Goal: Communication & Community: Share content

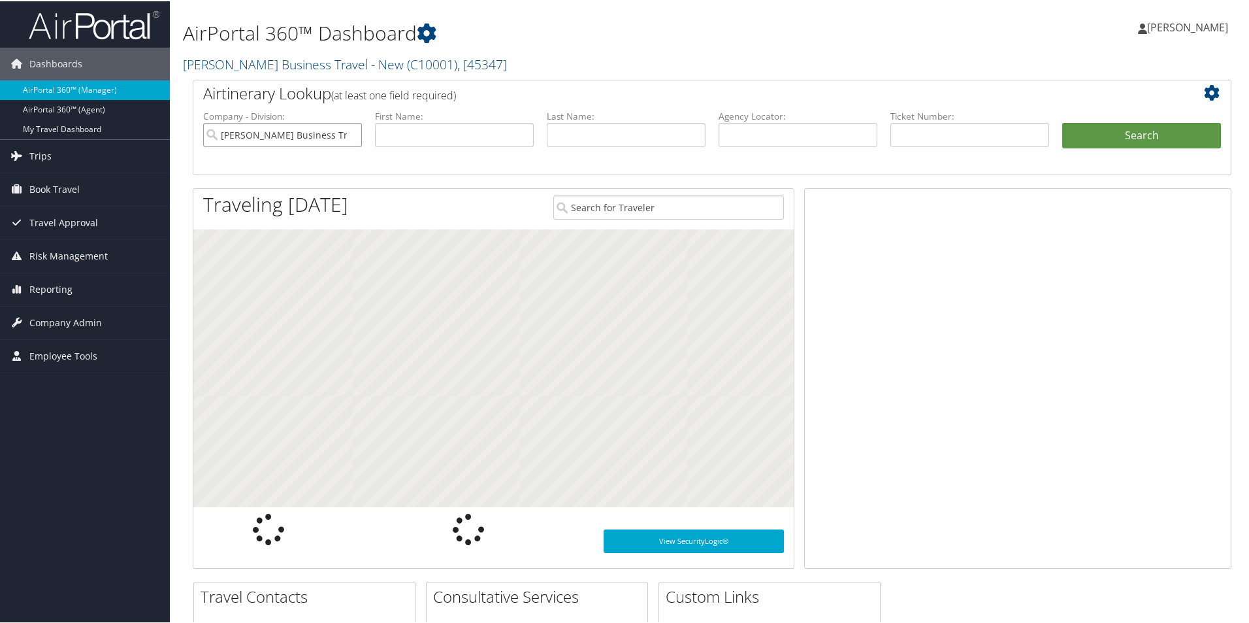
click at [335, 142] on input "Christopherson Business Travel - New" at bounding box center [282, 134] width 159 height 24
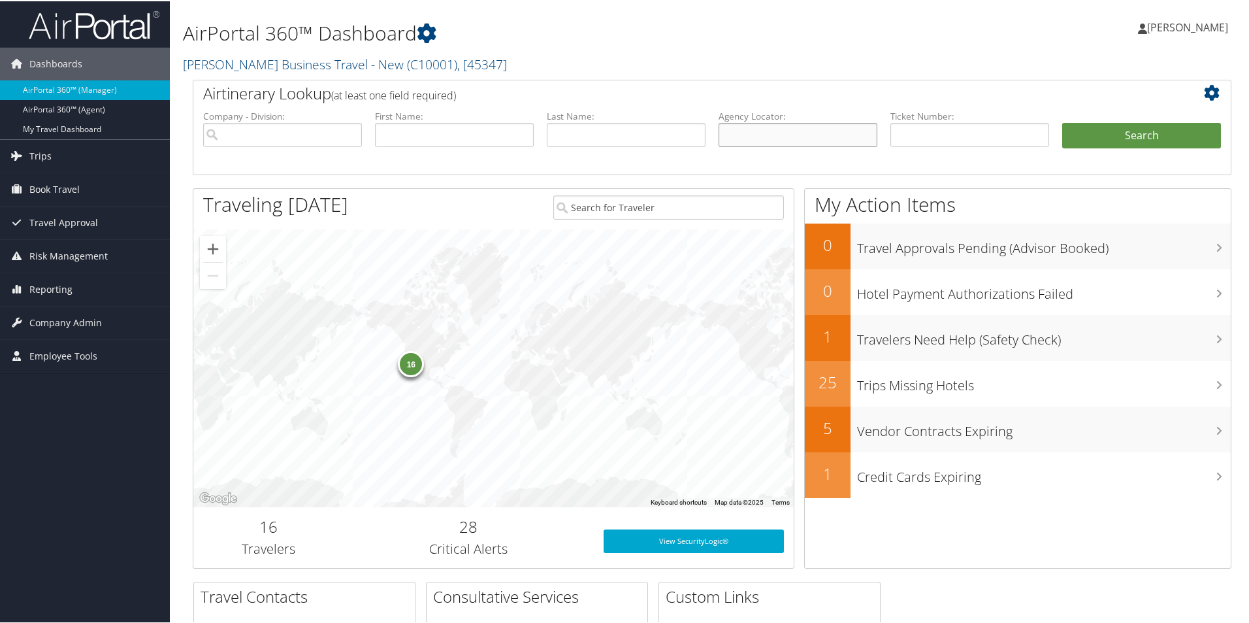
click at [739, 131] on input "text" at bounding box center [798, 134] width 159 height 24
paste input "DGX2Q7"
type input "DGX2Q7"
click at [1102, 135] on button "Search" at bounding box center [1142, 135] width 159 height 26
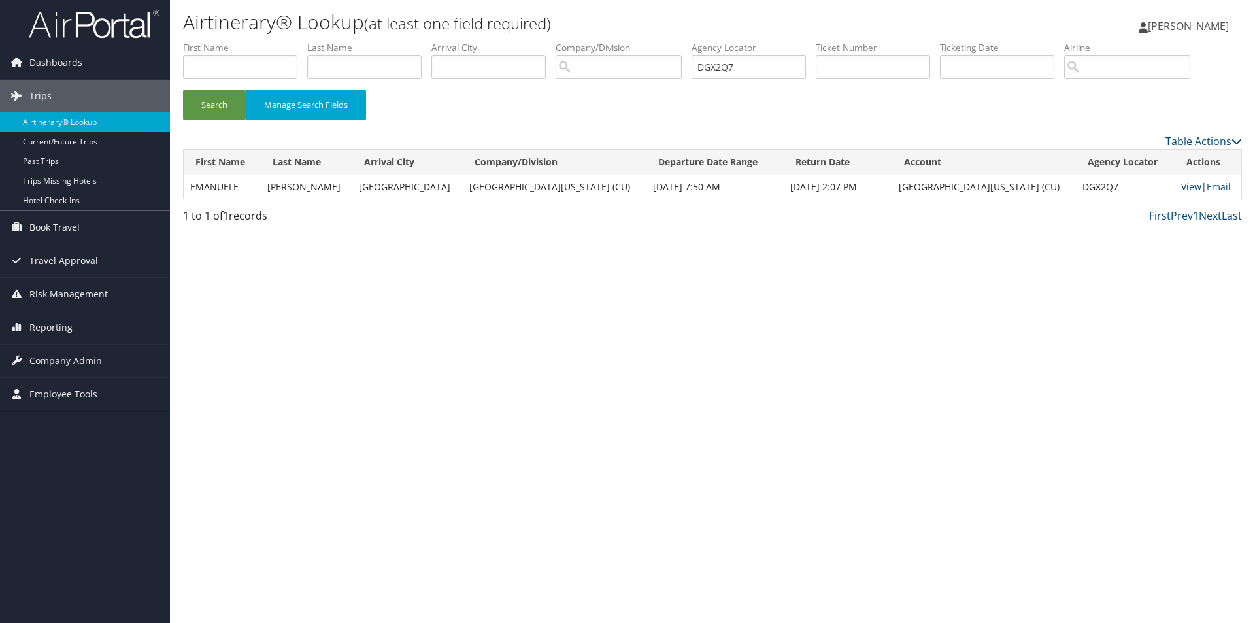
click at [1181, 187] on link "View" at bounding box center [1191, 186] width 20 height 12
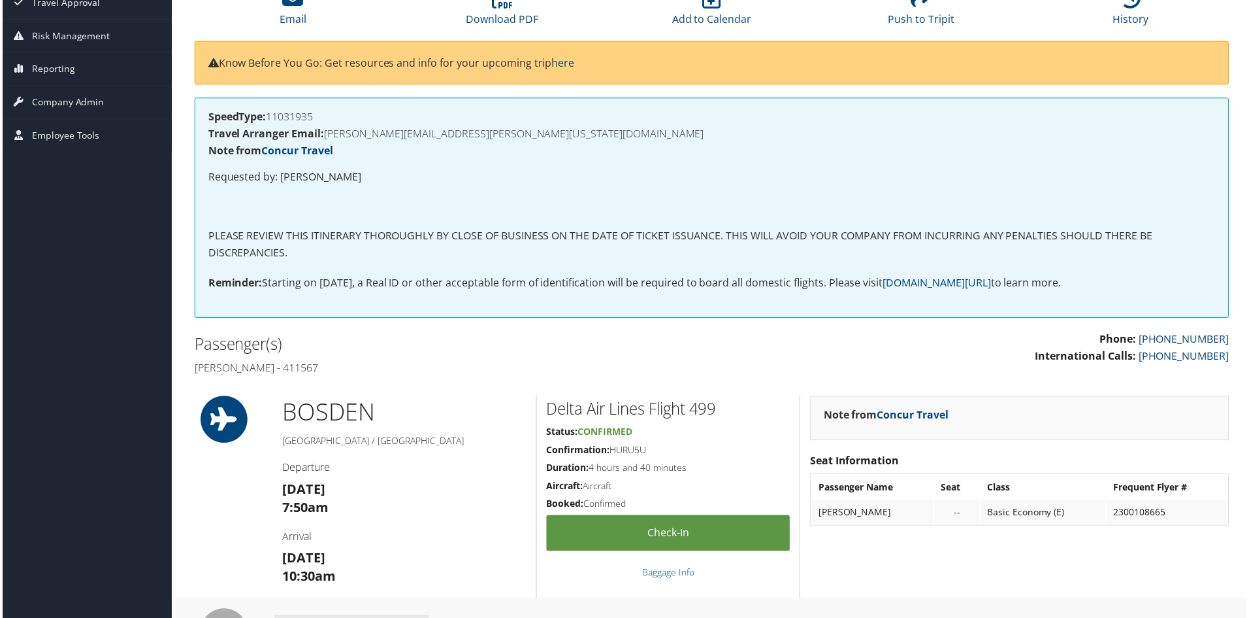
scroll to position [150, 0]
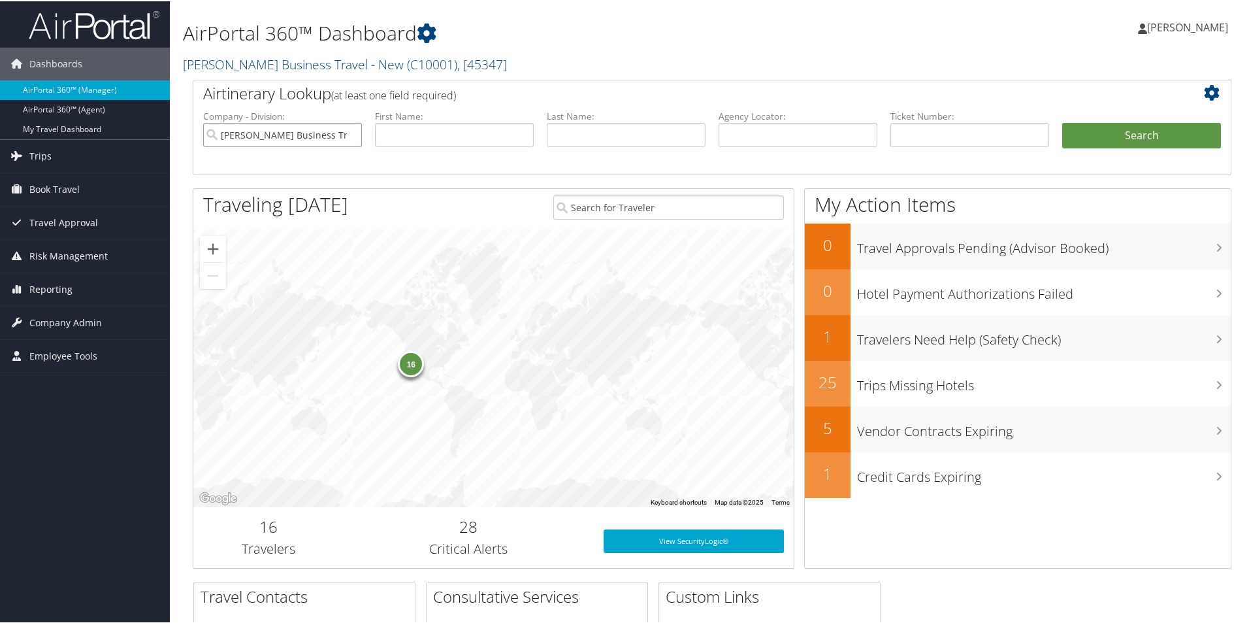
click at [331, 135] on input "Christopherson Business Travel - New" at bounding box center [282, 134] width 159 height 24
click at [729, 135] on input "text" at bounding box center [798, 134] width 159 height 24
paste input "DGX2Q7"
type input "DGX2Q7"
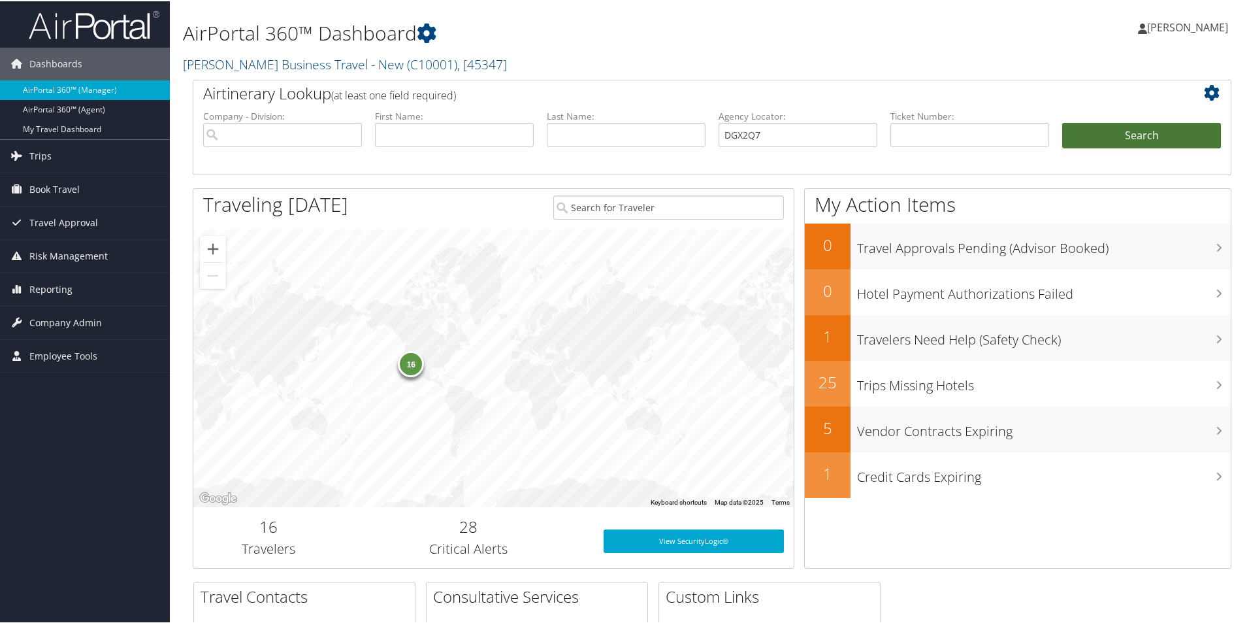
click at [1085, 131] on button "Search" at bounding box center [1142, 135] width 159 height 26
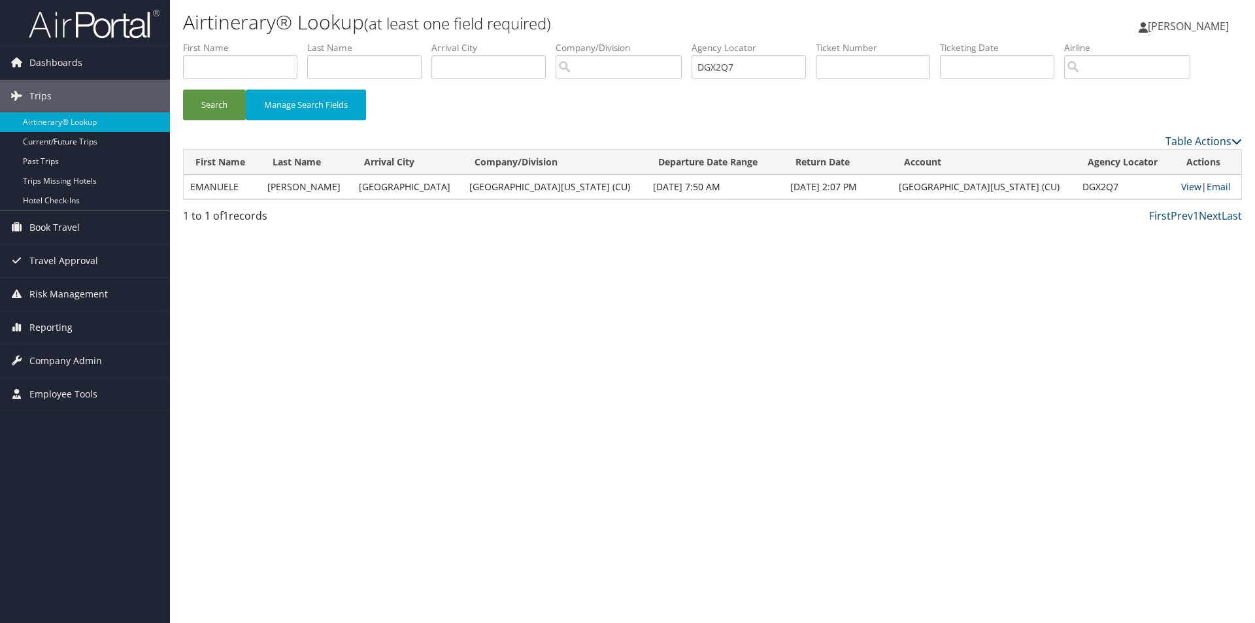
click at [1181, 186] on link "View" at bounding box center [1191, 186] width 20 height 12
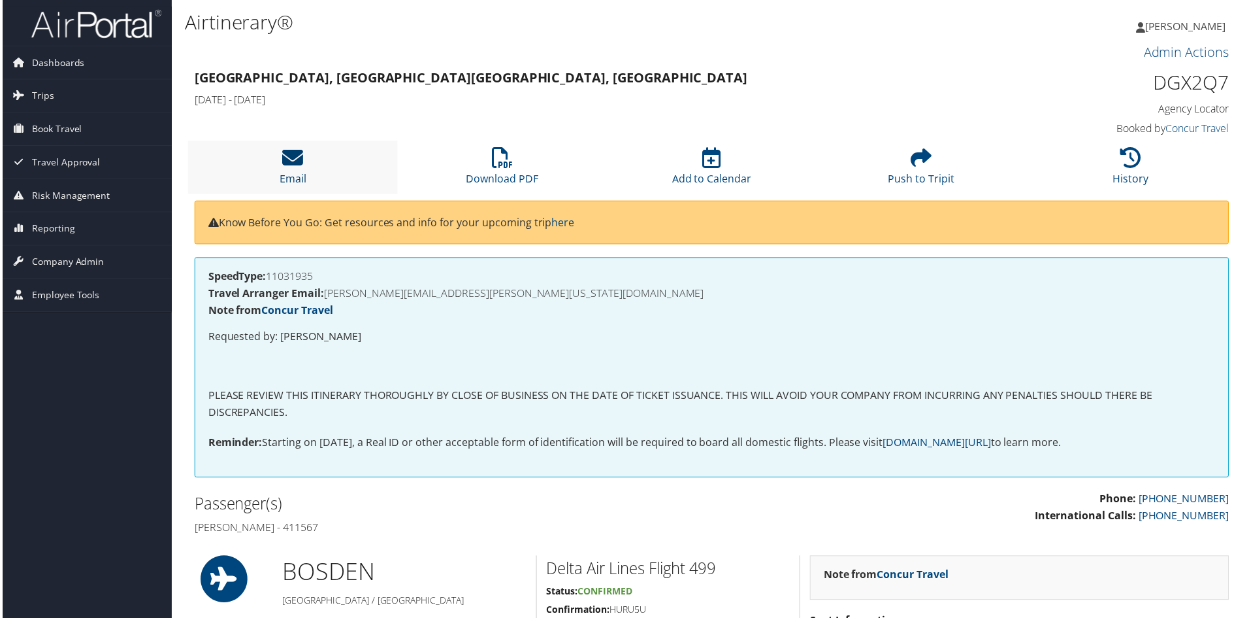
click at [288, 157] on icon at bounding box center [291, 158] width 21 height 21
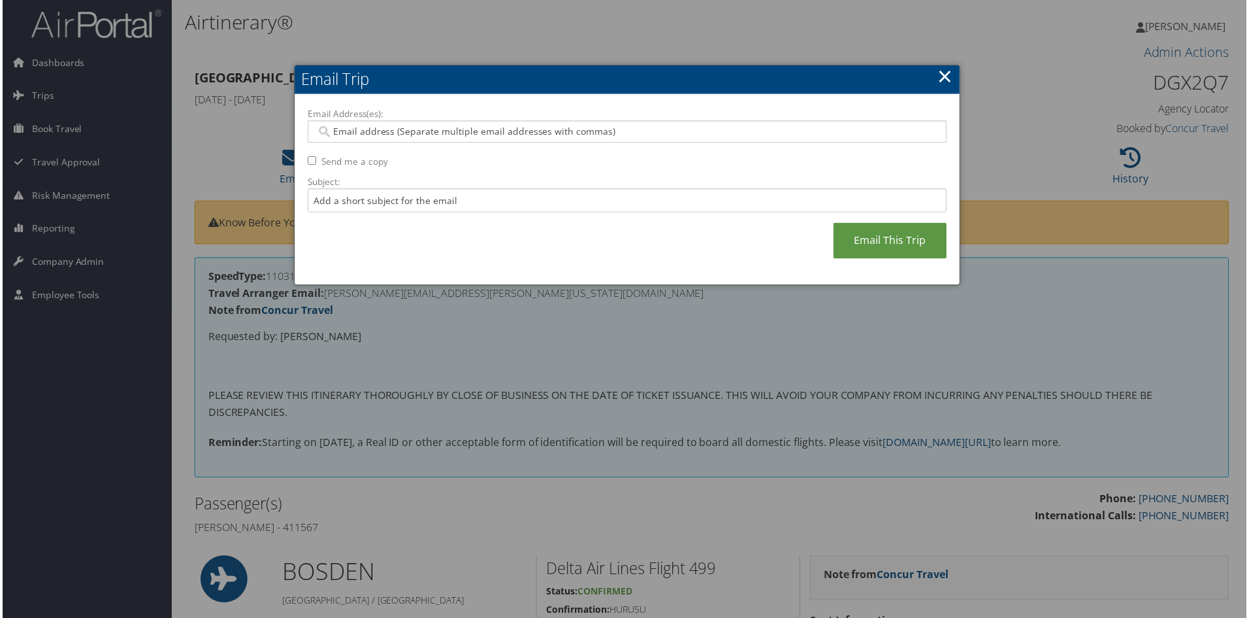
click at [345, 133] on input "Email Address(es):" at bounding box center [627, 131] width 624 height 13
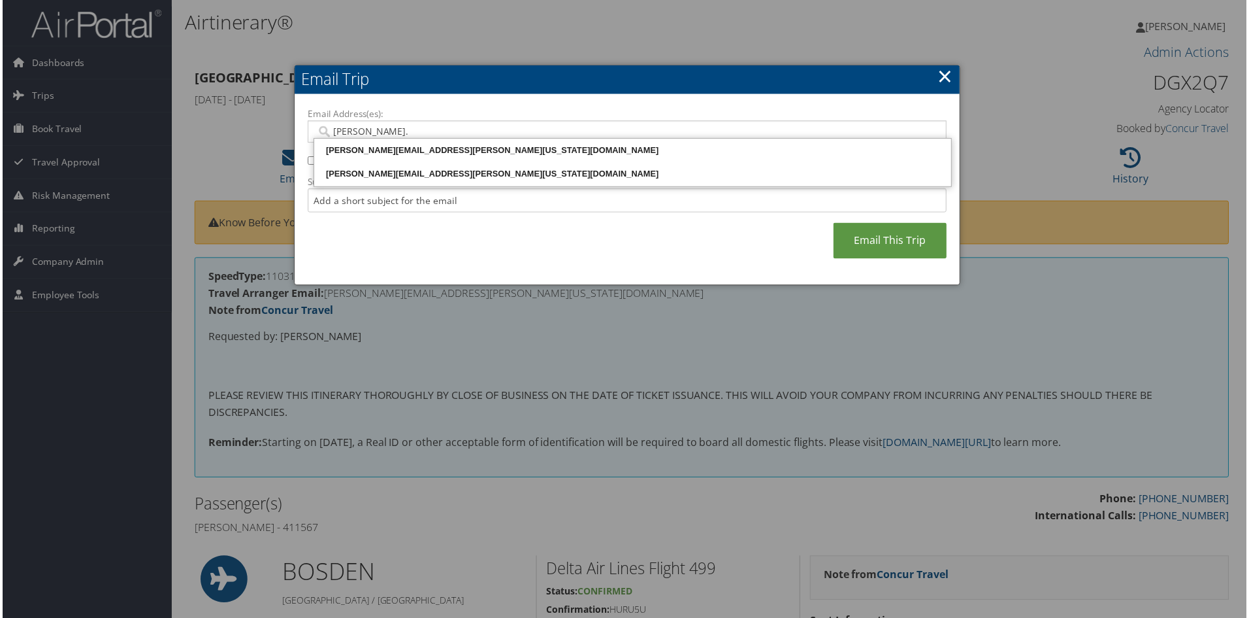
type input "[PERSON_NAME].k"
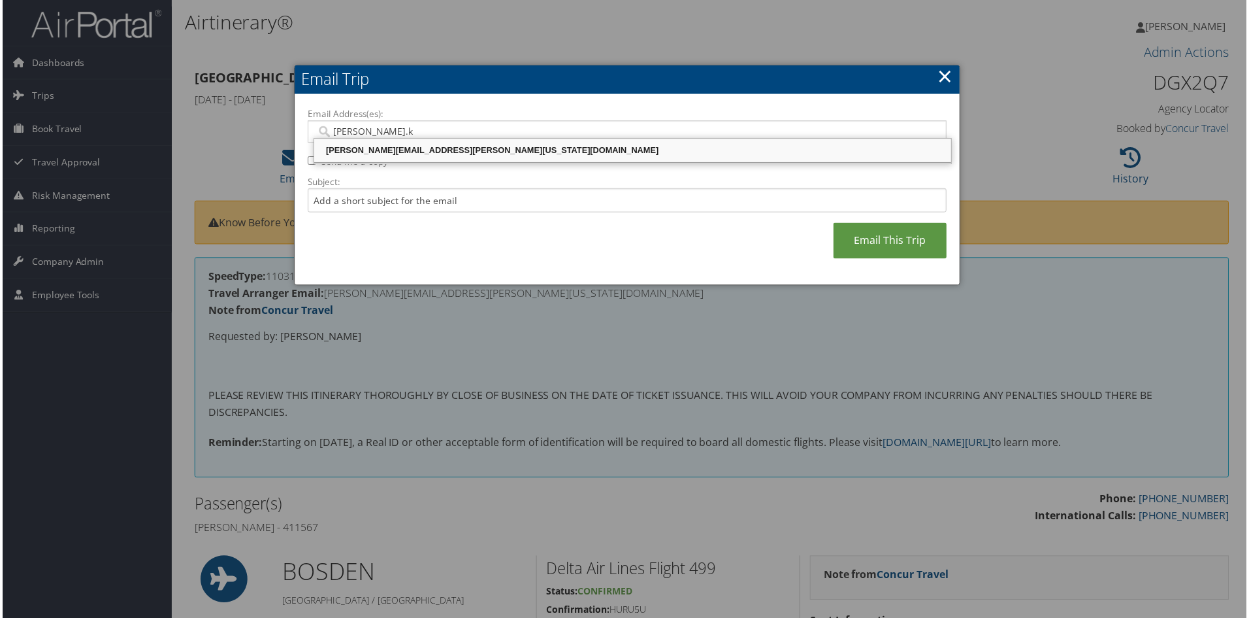
click at [371, 147] on div "[PERSON_NAME][EMAIL_ADDRESS][PERSON_NAME][US_STATE][DOMAIN_NAME]" at bounding box center [633, 150] width 636 height 13
type input "[PERSON_NAME][EMAIL_ADDRESS][PERSON_NAME][US_STATE][DOMAIN_NAME]"
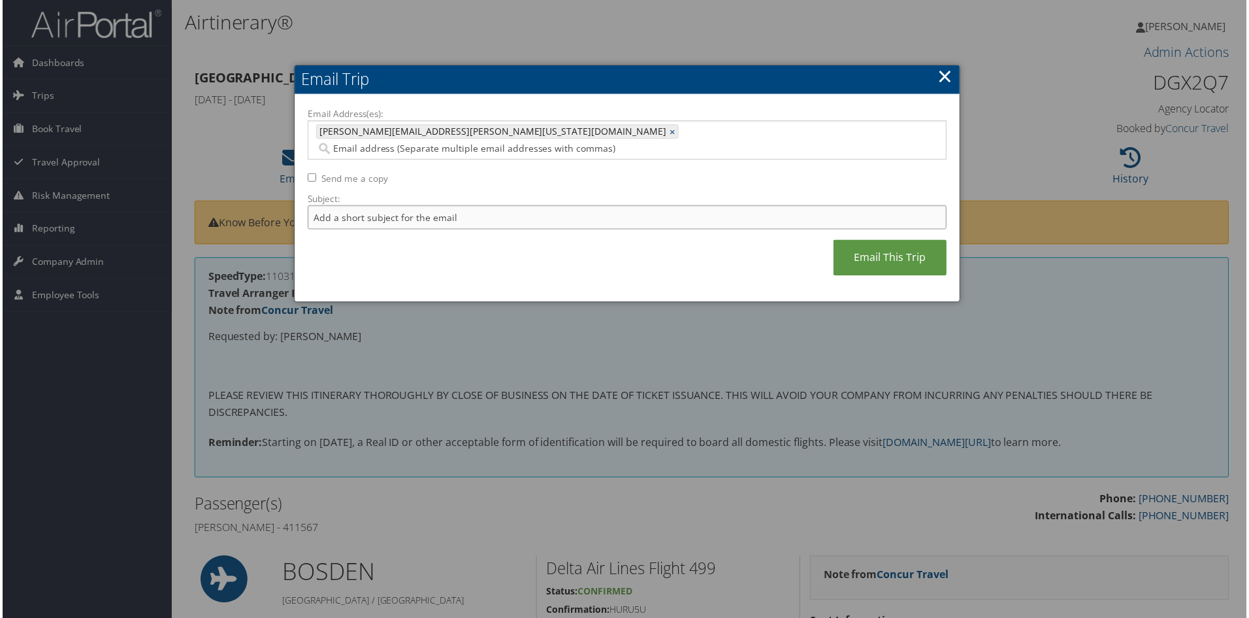
click at [324, 206] on input "Subject:" at bounding box center [627, 218] width 642 height 24
type input "i"
type input "Car confirmation"
click at [483, 307] on div at bounding box center [627, 311] width 1255 height 623
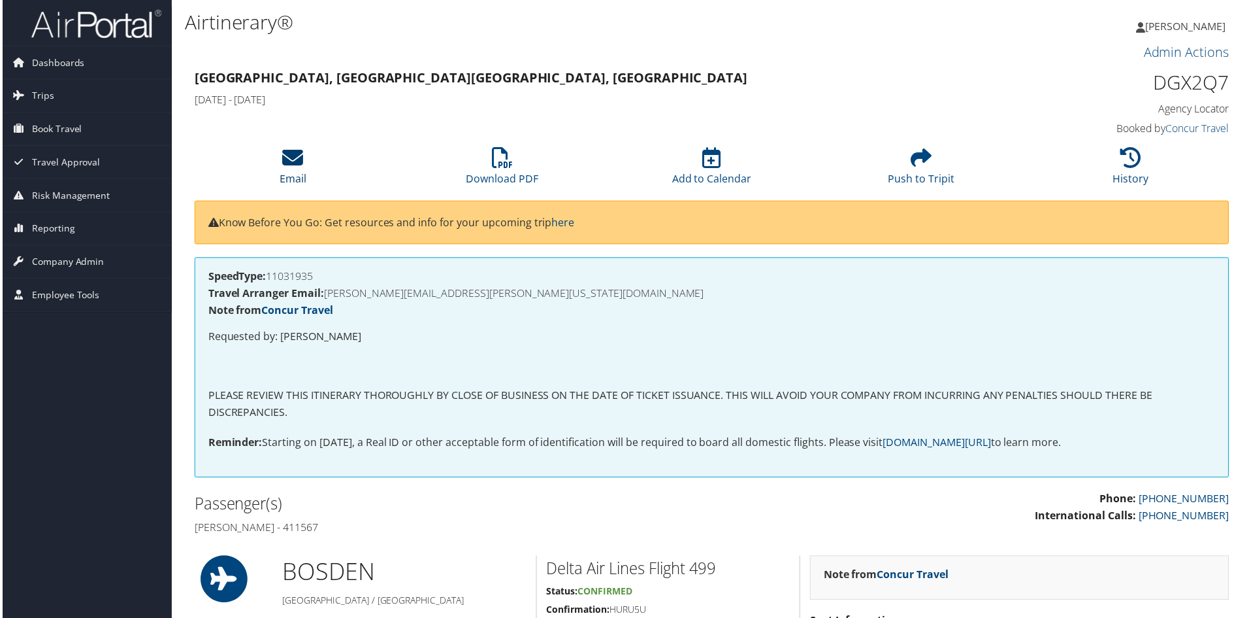
click at [288, 163] on icon at bounding box center [291, 158] width 21 height 21
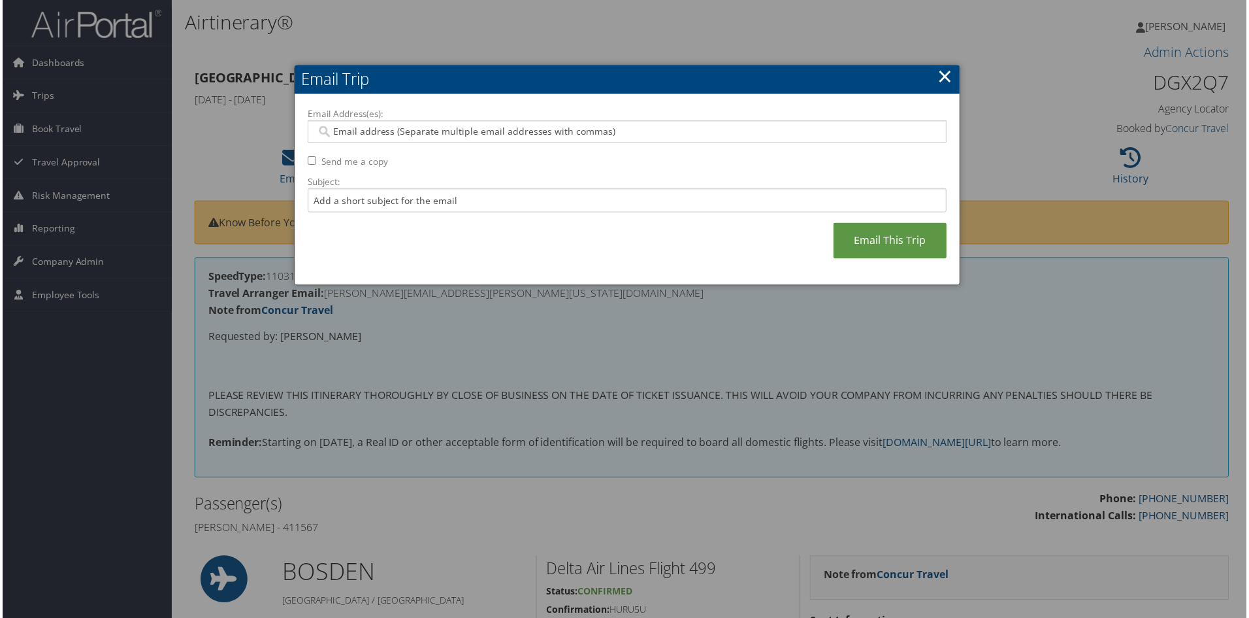
click at [341, 135] on input "Email Address(es):" at bounding box center [627, 131] width 624 height 13
type input "[PERSON_NAME]"
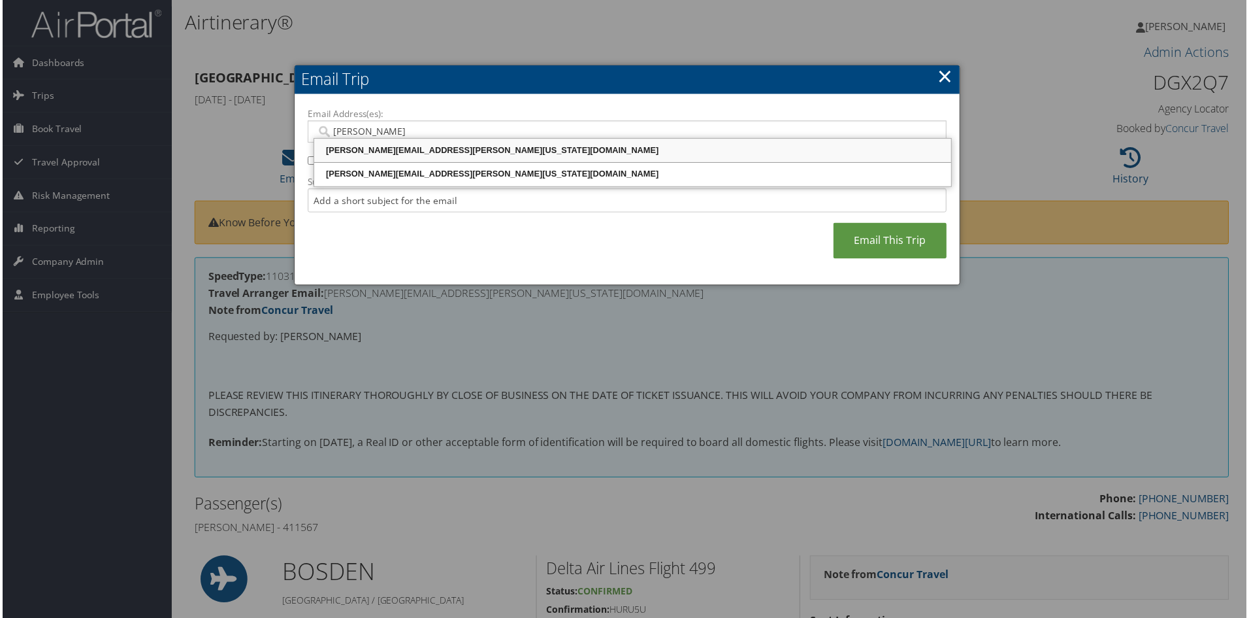
click at [362, 150] on div "[PERSON_NAME][EMAIL_ADDRESS][PERSON_NAME][US_STATE][DOMAIN_NAME]" at bounding box center [633, 150] width 636 height 13
type input "[PERSON_NAME][EMAIL_ADDRESS][PERSON_NAME][US_STATE][DOMAIN_NAME]"
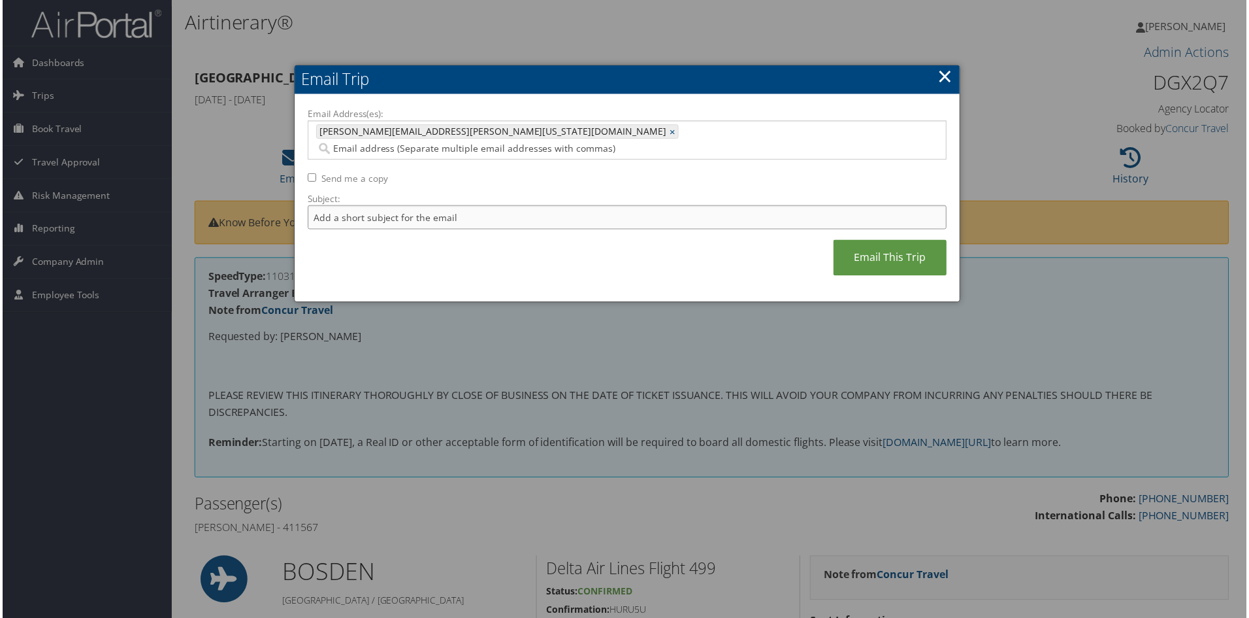
drag, startPoint x: 341, startPoint y: 194, endPoint x: 355, endPoint y: 194, distance: 14.4
click at [340, 206] on input "Subject:" at bounding box center [627, 218] width 642 height 24
type input "car confirmation"
click at [900, 242] on link "Email This Trip" at bounding box center [891, 258] width 114 height 36
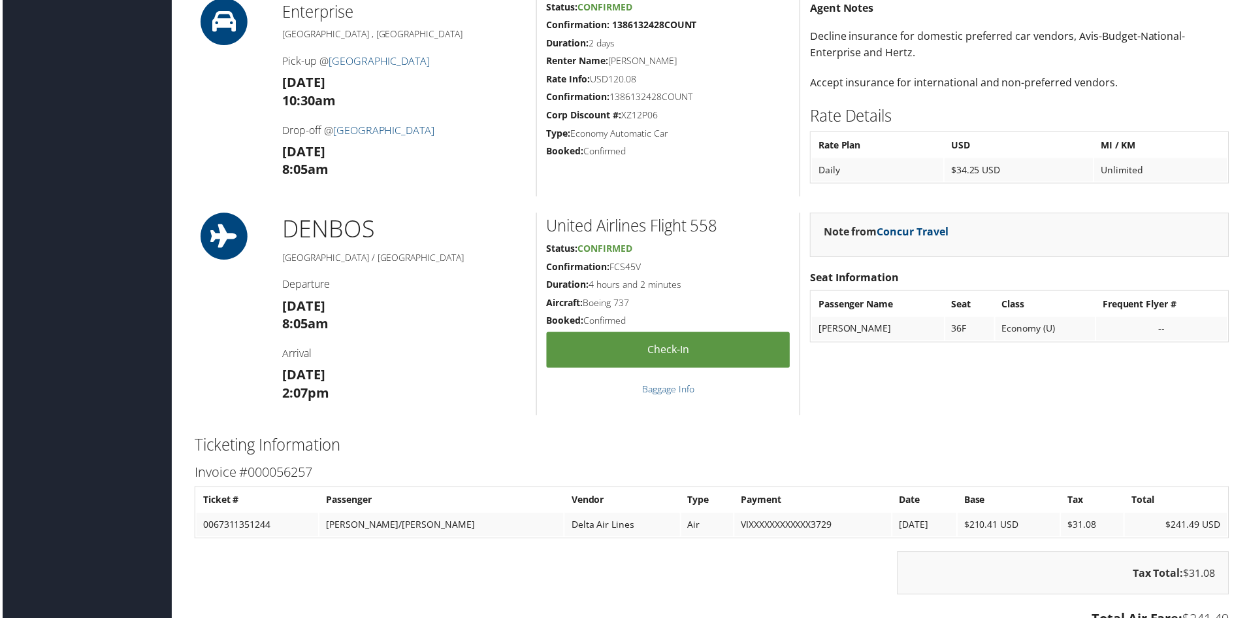
scroll to position [915, 0]
